Goal: Information Seeking & Learning: Find specific fact

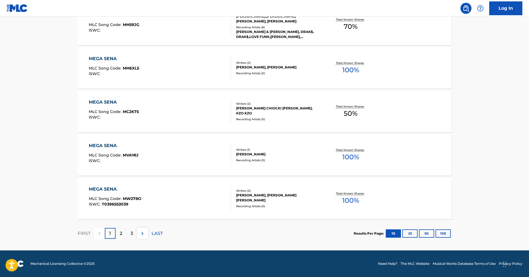
scroll to position [401, 0]
click at [413, 234] on button "25" at bounding box center [410, 233] width 15 height 8
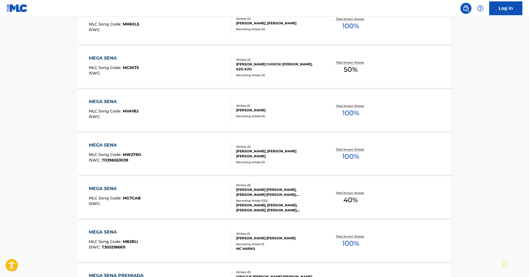
scroll to position [445, 0]
click at [111, 186] on div "MEGA SENA" at bounding box center [115, 188] width 52 height 7
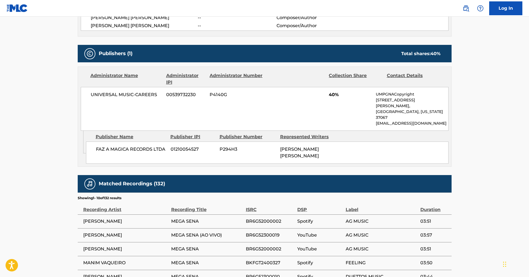
scroll to position [231, 0]
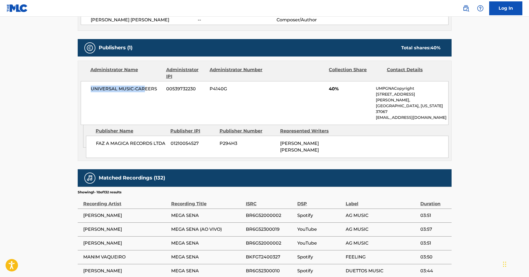
drag, startPoint x: 86, startPoint y: 88, endPoint x: 143, endPoint y: 89, distance: 57.6
click at [143, 89] on div "UNIVERSAL MUSIC-CAREERS 00539732230 P4140G 40% UMPGNACopyright [STREET_ADDRESS]…" at bounding box center [265, 103] width 368 height 44
drag, startPoint x: 123, startPoint y: 88, endPoint x: 114, endPoint y: 87, distance: 9.1
click at [123, 88] on span "UNIVERSAL MUSIC-CAREERS" at bounding box center [127, 89] width 72 height 7
drag, startPoint x: 159, startPoint y: 91, endPoint x: 163, endPoint y: 91, distance: 3.6
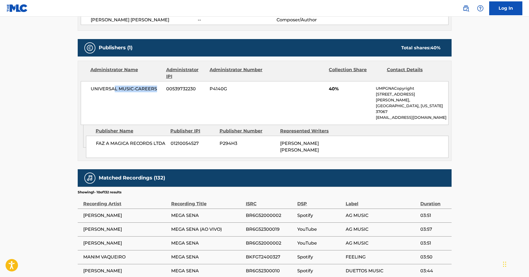
click at [163, 91] on div "UNIVERSAL MUSIC-CAREERS 00539732230 P4140G 40% UMPGNACopyright [STREET_ADDRESS]…" at bounding box center [265, 103] width 368 height 44
click at [157, 96] on div "UNIVERSAL MUSIC-CAREERS 00539732230 P4140G 40% UMPGNACopyright [STREET_ADDRESS]…" at bounding box center [265, 103] width 368 height 44
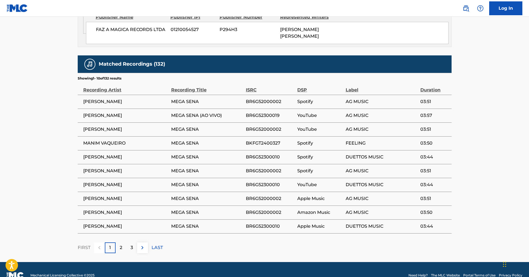
scroll to position [326, 0]
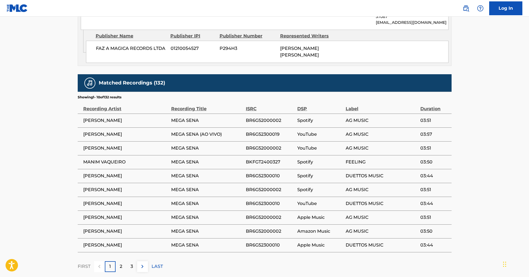
drag, startPoint x: 116, startPoint y: 84, endPoint x: 106, endPoint y: 86, distance: 9.9
click at [106, 95] on p "Showing 1 - 10 of 132 results" at bounding box center [100, 97] width 44 height 5
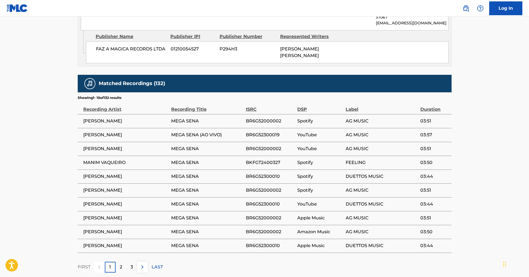
scroll to position [326, 0]
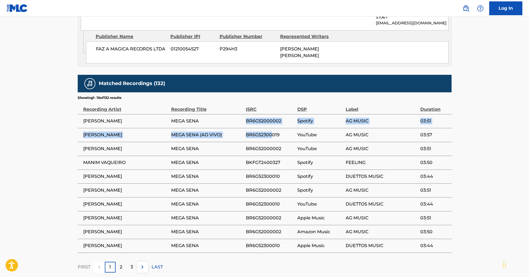
drag, startPoint x: 245, startPoint y: 109, endPoint x: 278, endPoint y: 122, distance: 35.1
click at [271, 122] on tbody "[PERSON_NAME] [PERSON_NAME] BR6G52000002 Spotify AG MUSIC 03:51 [PERSON_NAME] M…" at bounding box center [265, 183] width 374 height 138
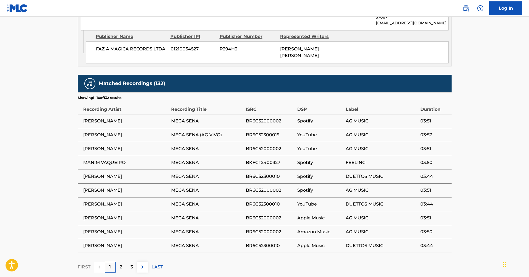
click at [283, 131] on span "BR6G52300019" at bounding box center [270, 134] width 49 height 7
drag, startPoint x: 280, startPoint y: 123, endPoint x: 262, endPoint y: 123, distance: 18.3
click at [247, 131] on span "BR6G52300019" at bounding box center [270, 134] width 49 height 7
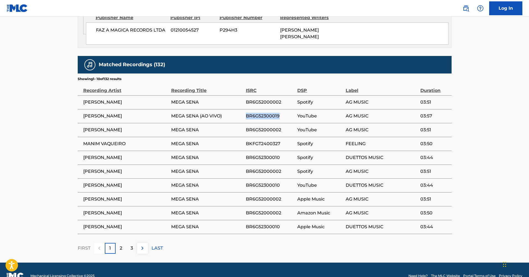
scroll to position [343, 0]
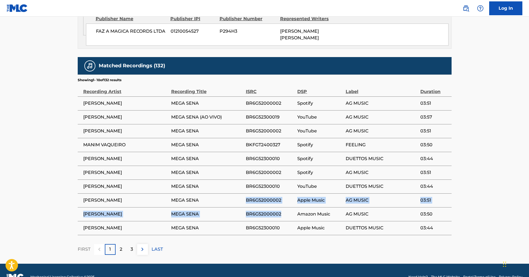
drag, startPoint x: 256, startPoint y: 198, endPoint x: 245, endPoint y: 188, distance: 14.7
click at [245, 188] on tbody "[PERSON_NAME] [PERSON_NAME] BR6G52000002 Spotify AG MUSIC 03:51 [PERSON_NAME] M…" at bounding box center [265, 165] width 374 height 138
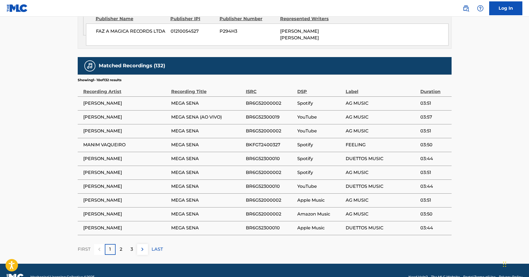
click at [281, 211] on span "BR6G52000002" at bounding box center [270, 214] width 49 height 7
click at [123, 244] on div "2" at bounding box center [121, 249] width 11 height 11
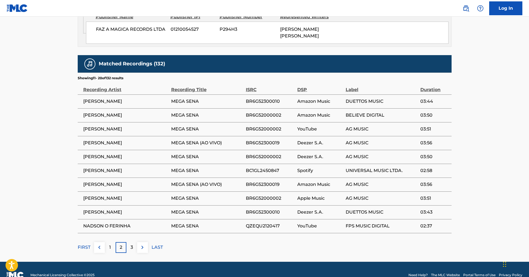
scroll to position [345, 0]
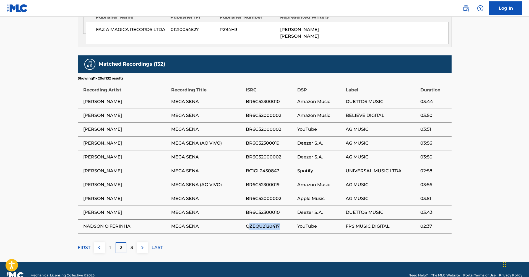
drag, startPoint x: 267, startPoint y: 213, endPoint x: 250, endPoint y: 213, distance: 17.2
click at [250, 223] on span "QZEQU2120417" at bounding box center [270, 226] width 49 height 7
drag, startPoint x: 244, startPoint y: 214, endPoint x: 282, endPoint y: 213, distance: 37.9
click at [283, 219] on tr "NADSON O FERINHA MEGA SENA QZEQU2120417 YouTube FPS MUSIC DIGITAL 02:37" at bounding box center [265, 226] width 374 height 14
drag, startPoint x: 282, startPoint y: 213, endPoint x: 279, endPoint y: 214, distance: 3.4
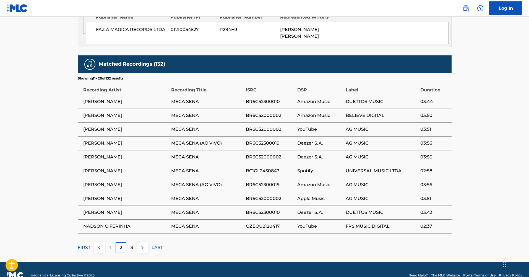
click at [281, 223] on span "QZEQU2120417" at bounding box center [270, 226] width 49 height 7
drag, startPoint x: 279, startPoint y: 214, endPoint x: 251, endPoint y: 213, distance: 28.5
click at [247, 223] on span "QZEQU2120417" at bounding box center [270, 226] width 49 height 7
copy span "QZEQU2120417"
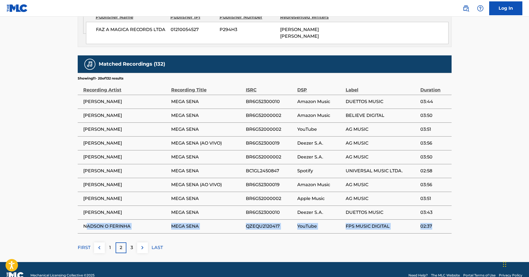
drag, startPoint x: 91, startPoint y: 213, endPoint x: 435, endPoint y: 216, distance: 344.5
click at [435, 219] on tr "NADSON O FERINHA MEGA SENA QZEQU2120417 YouTube FPS MUSIC DIGITAL 02:37" at bounding box center [265, 226] width 374 height 14
copy tr "ADSON O FERINHA MEGA SENA QZEQU2120417 YouTube FPS MUSIC DIGITAL 02:37"
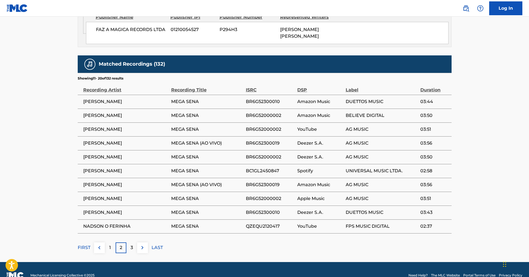
click at [192, 223] on span "MEGA SENA" at bounding box center [207, 226] width 72 height 7
drag, startPoint x: 182, startPoint y: 213, endPoint x: 124, endPoint y: 219, distance: 58.2
click at [167, 219] on tr "NADSON O FERINHA MEGA SENA QZEQU2120417 YouTube FPS MUSIC DIGITAL 02:37" at bounding box center [265, 226] width 374 height 14
click at [124, 219] on td "NADSON O FERINHA" at bounding box center [125, 226] width 94 height 14
drag, startPoint x: 128, startPoint y: 215, endPoint x: 86, endPoint y: 215, distance: 42.3
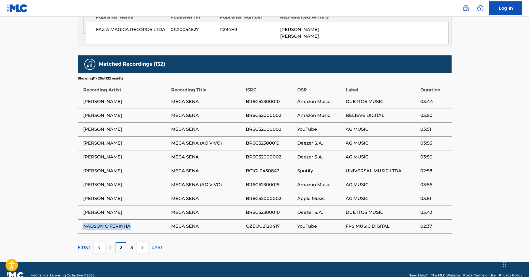
click at [82, 219] on td "NADSON O FERINHA" at bounding box center [125, 226] width 94 height 14
copy span "NADSON O FERINHA"
drag, startPoint x: 279, startPoint y: 213, endPoint x: 247, endPoint y: 216, distance: 32.2
click at [247, 223] on span "QZEQU2120417" at bounding box center [270, 226] width 49 height 7
copy span "QZEQU2120417"
